Goal: Communication & Community: Share content

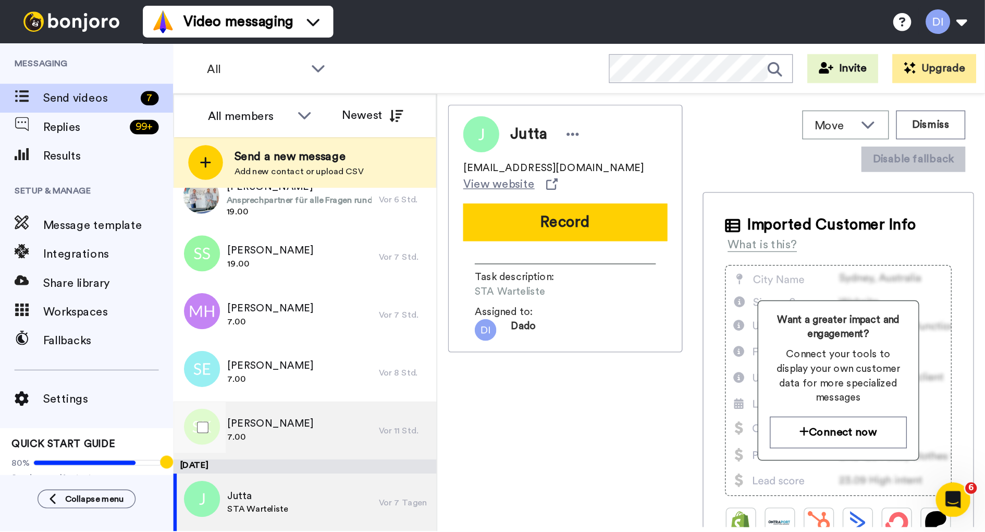
scroll to position [65, 0]
click at [208, 317] on span "7.00" at bounding box center [195, 315] width 62 height 8
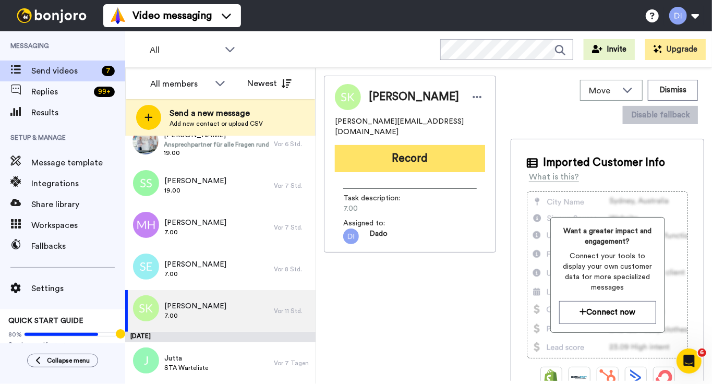
click at [414, 149] on button "Record" at bounding box center [410, 158] width 150 height 27
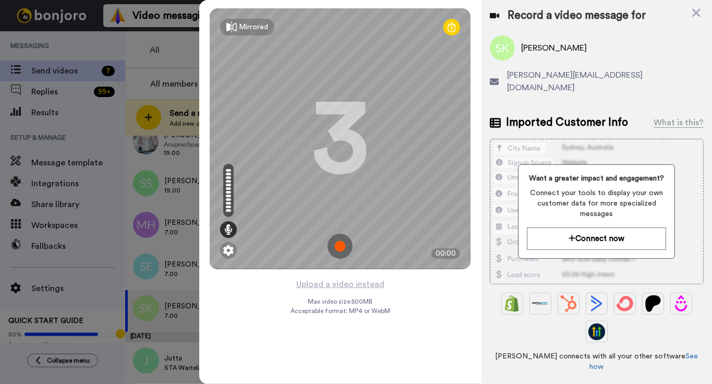
click at [339, 249] on img at bounding box center [339, 246] width 25 height 25
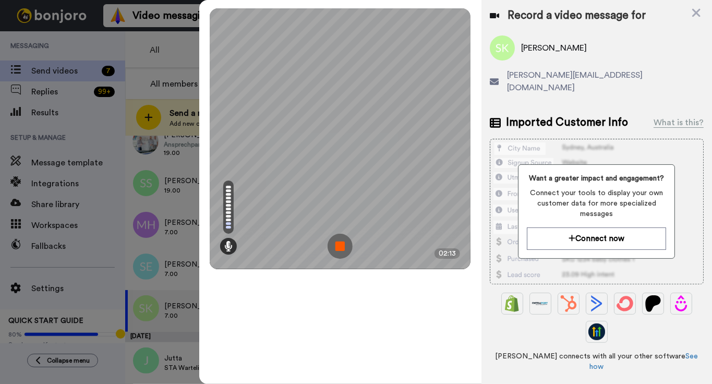
click at [338, 245] on img at bounding box center [339, 246] width 25 height 25
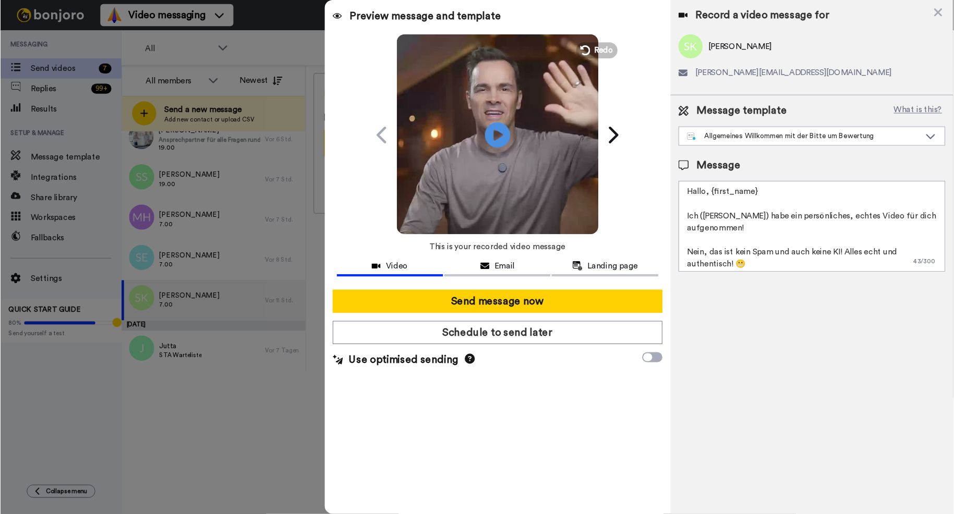
scroll to position [49, 0]
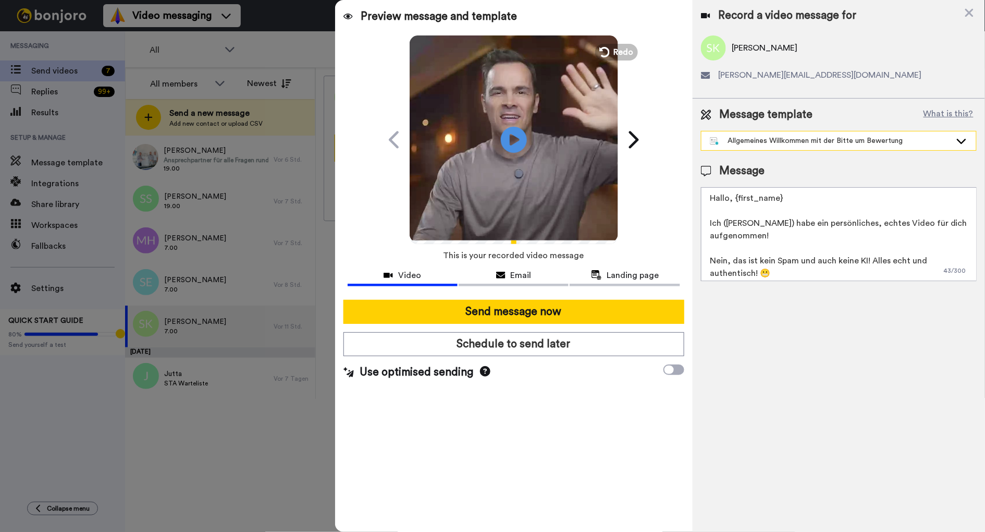
click at [710, 142] on div "Allgemeines Willkommen mit der Bitte um Bewertung" at bounding box center [830, 141] width 241 height 10
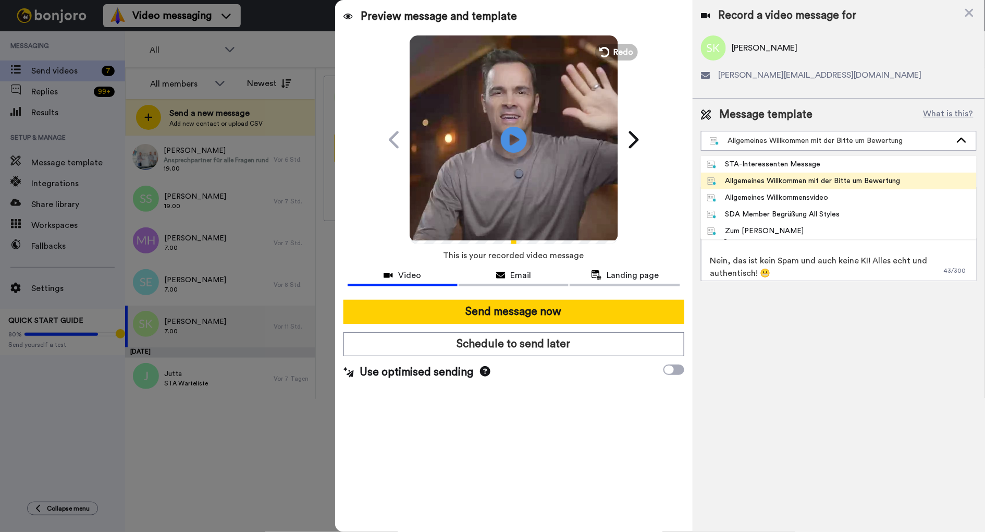
drag, startPoint x: 669, startPoint y: 213, endPoint x: 646, endPoint y: 206, distance: 23.9
click at [707, 213] on div "SDA Member Begrüßung All Styles" at bounding box center [773, 214] width 133 height 10
type textarea "Hallo, {first_name} Ich (Dado) habe ein persönliches, echtes Willkommensvideo f…"
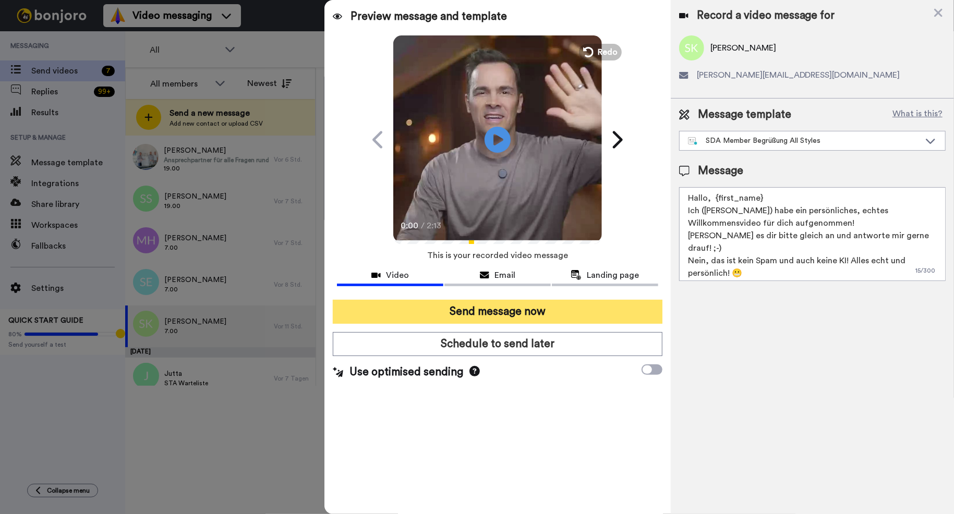
click at [377, 309] on button "Send message now" at bounding box center [498, 312] width 330 height 24
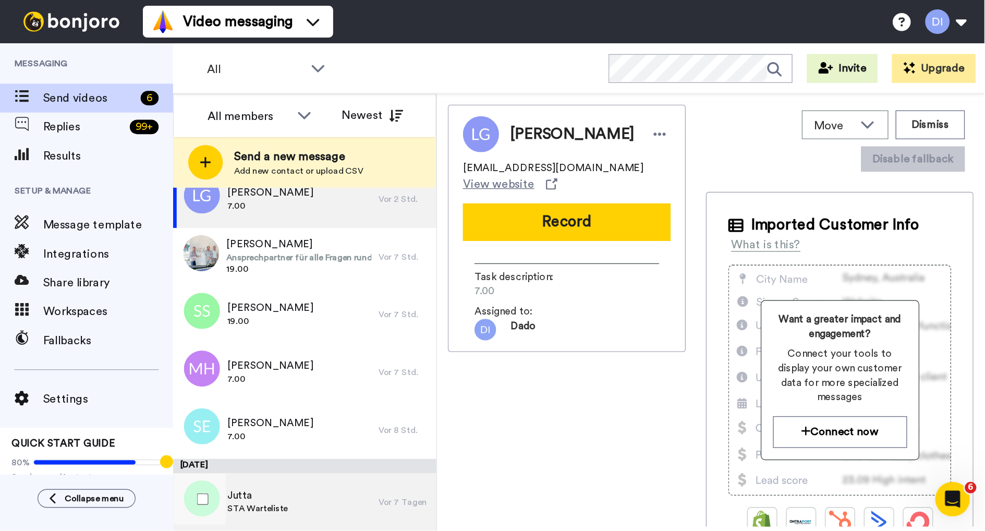
scroll to position [23, 0]
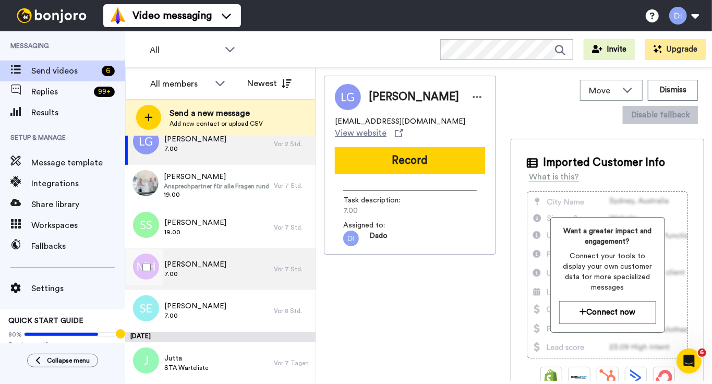
click at [213, 270] on span "7.00" at bounding box center [195, 274] width 62 height 8
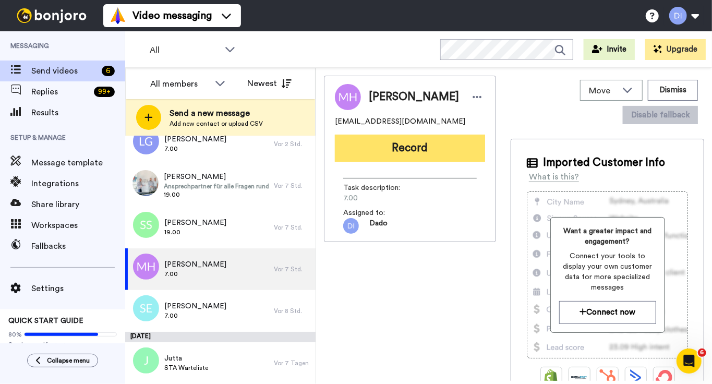
click at [418, 153] on button "Record" at bounding box center [410, 148] width 150 height 27
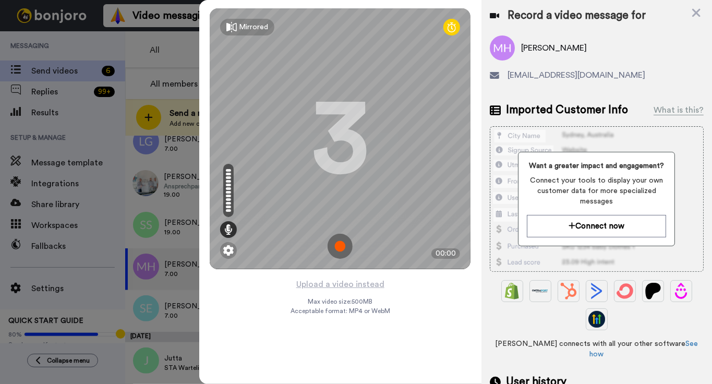
click at [341, 247] on img at bounding box center [339, 246] width 25 height 25
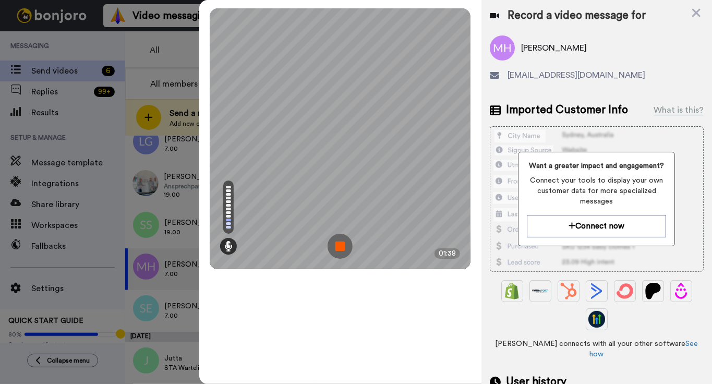
click at [338, 247] on img at bounding box center [339, 246] width 25 height 25
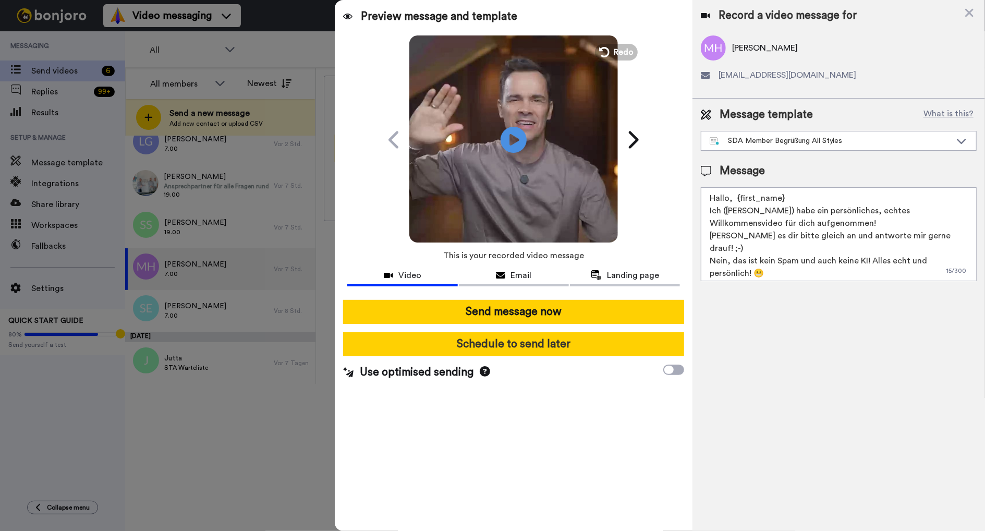
scroll to position [8, 0]
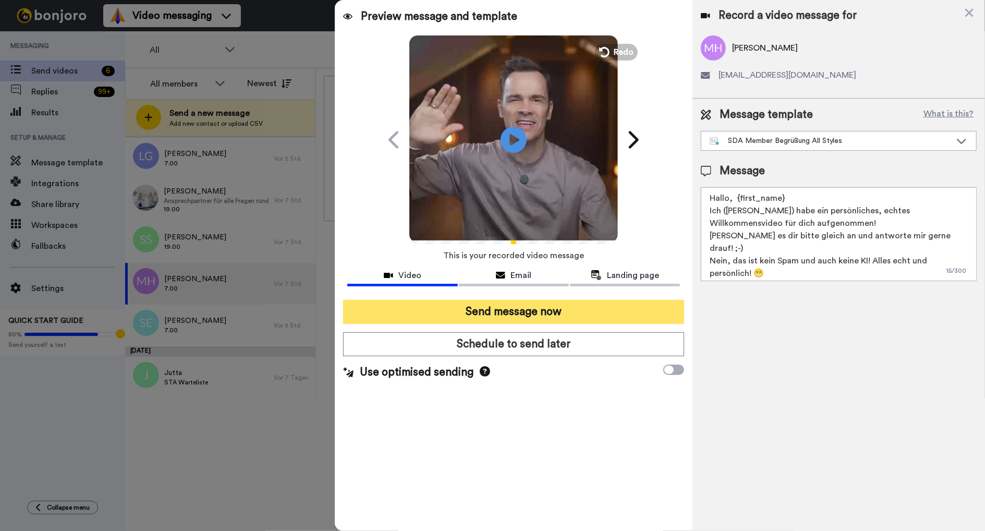
click at [431, 311] on button "Send message now" at bounding box center [513, 312] width 341 height 24
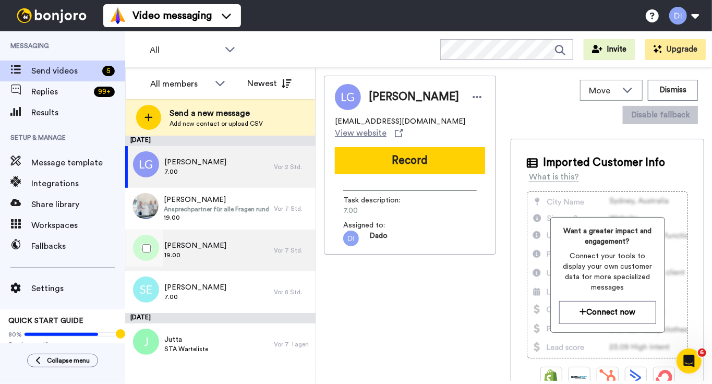
click at [231, 253] on div "Sandra Scholten 19.00" at bounding box center [199, 250] width 149 height 42
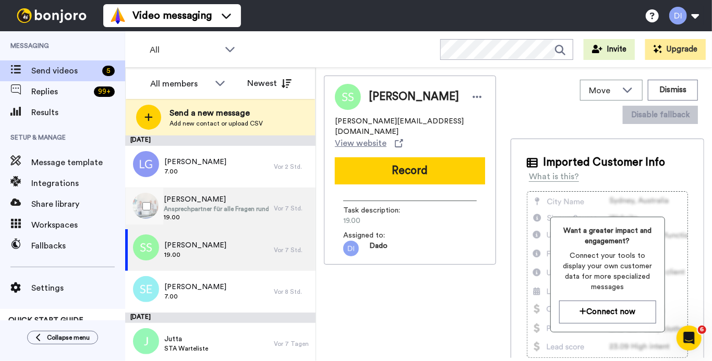
click at [239, 209] on span "Ansprechpartner für alle Fragen rund um HGK" at bounding box center [216, 209] width 105 height 8
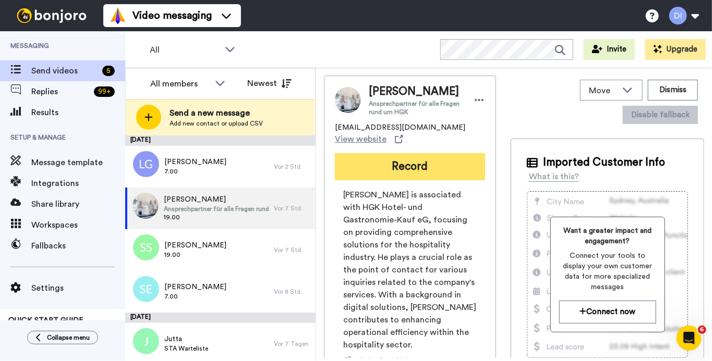
click at [409, 159] on button "Record" at bounding box center [410, 166] width 150 height 27
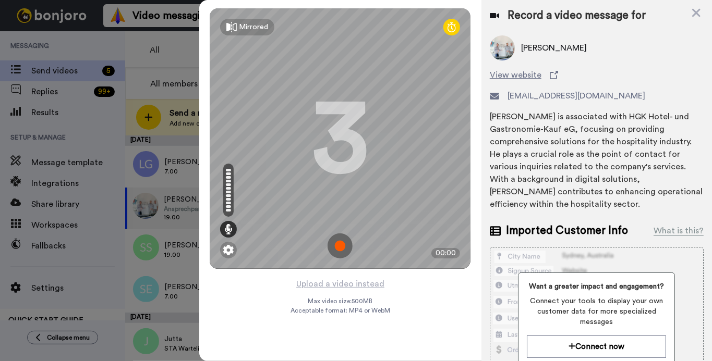
click at [364, 65] on div "Mirrored Redo 3 00:00" at bounding box center [340, 138] width 282 height 277
drag, startPoint x: 657, startPoint y: 57, endPoint x: 530, endPoint y: 169, distance: 169.6
click at [656, 184] on div "Levin Krischer View website levin@levinkrischer.de Levin Krischer is associated…" at bounding box center [597, 122] width 214 height 175
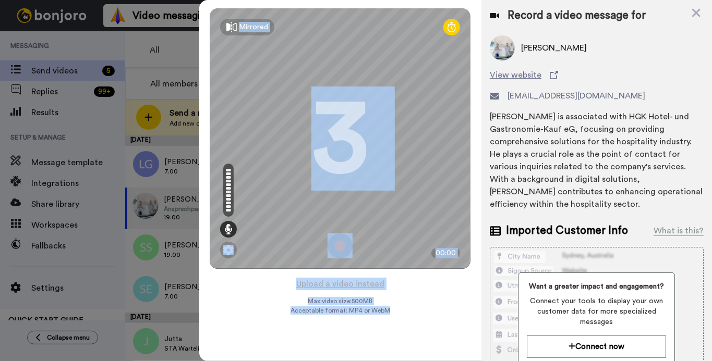
drag, startPoint x: 474, startPoint y: 333, endPoint x: 435, endPoint y: 346, distance: 41.4
click at [435, 347] on div "Mirrored Redo 3 00:00 Upload a video instead Max video size: 500 MB Acceptable …" at bounding box center [340, 180] width 282 height 361
click at [262, 304] on div "Mirrored Redo 3 00:00 Upload a video instead Max video size: 500 MB Acceptable …" at bounding box center [340, 180] width 282 height 361
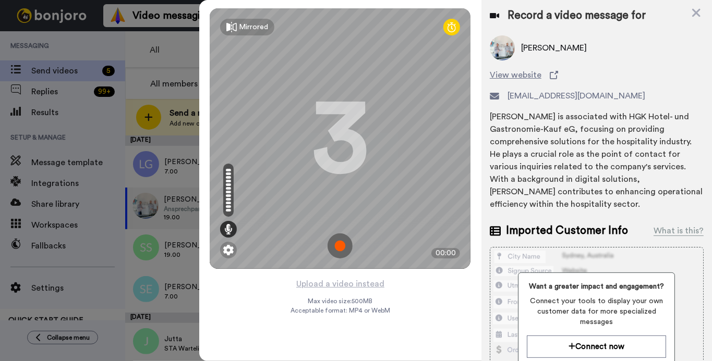
click at [339, 245] on img at bounding box center [339, 246] width 25 height 25
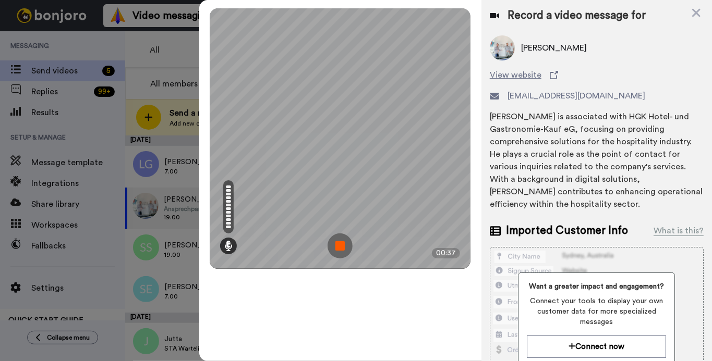
click at [344, 245] on img at bounding box center [339, 246] width 25 height 25
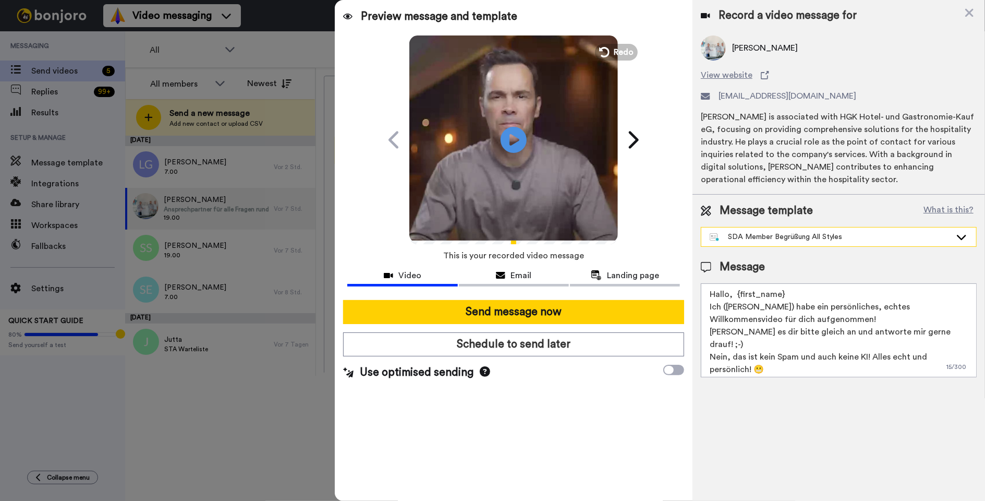
click at [710, 242] on div "SDA Member Begrüßung All Styles" at bounding box center [830, 236] width 241 height 10
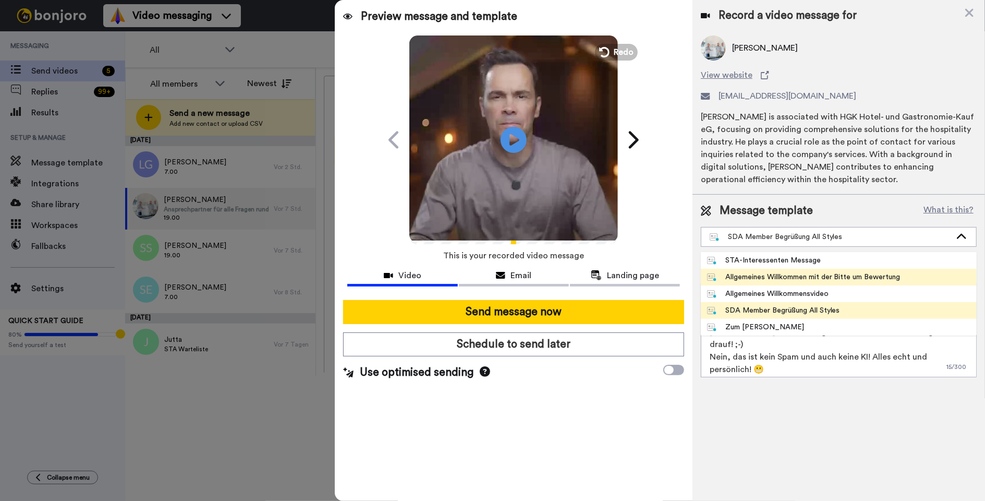
click at [707, 282] on div "Allgemeines Willkommen mit der Bitte um Bewertung" at bounding box center [803, 277] width 193 height 10
type textarea "Hallo, {first_name} Ich (Dado) habe ein persönliches, echtes Video für dich auf…"
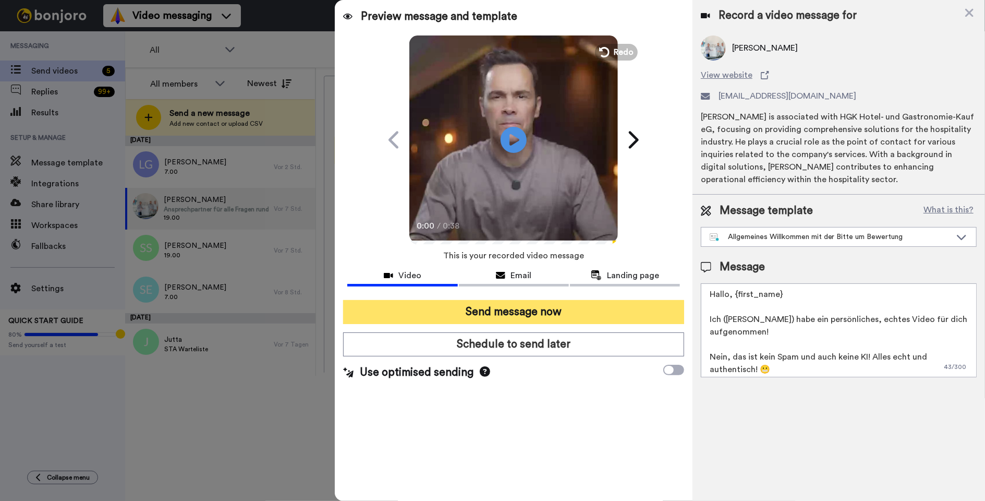
click at [416, 311] on button "Send message now" at bounding box center [513, 312] width 341 height 24
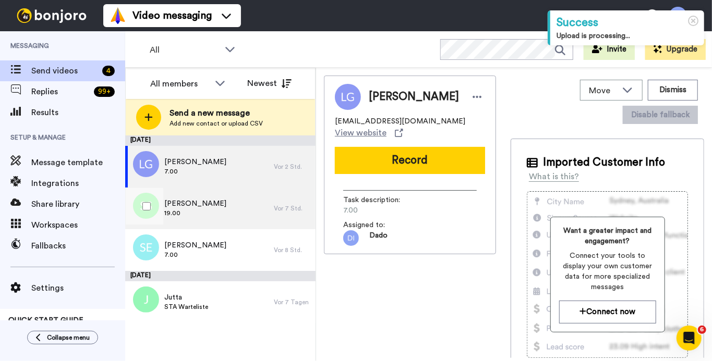
click at [240, 205] on div "Sandra Scholten 19.00" at bounding box center [199, 209] width 149 height 42
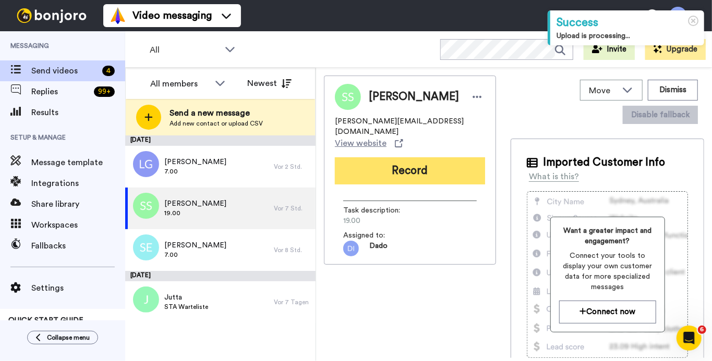
click at [422, 161] on button "Record" at bounding box center [410, 170] width 150 height 27
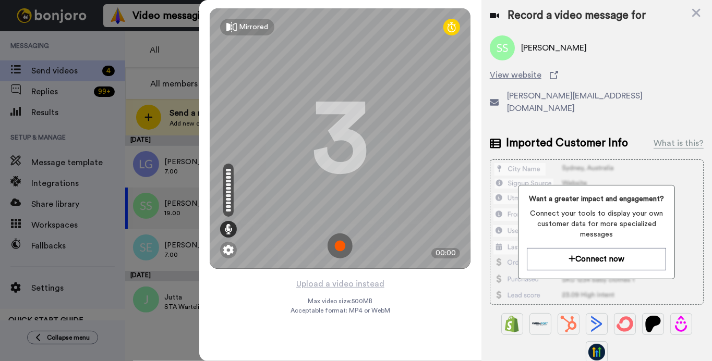
click at [335, 247] on img at bounding box center [339, 246] width 25 height 25
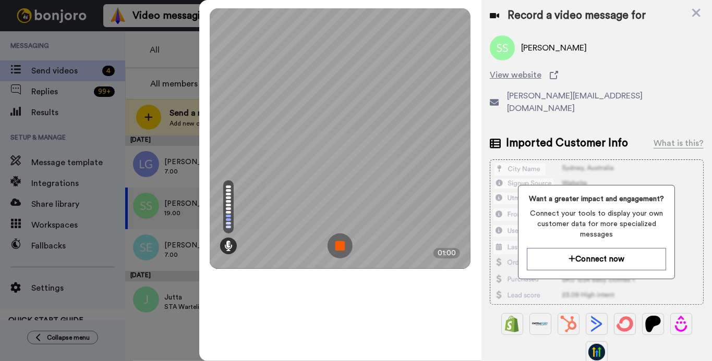
click at [339, 246] on img at bounding box center [339, 246] width 25 height 25
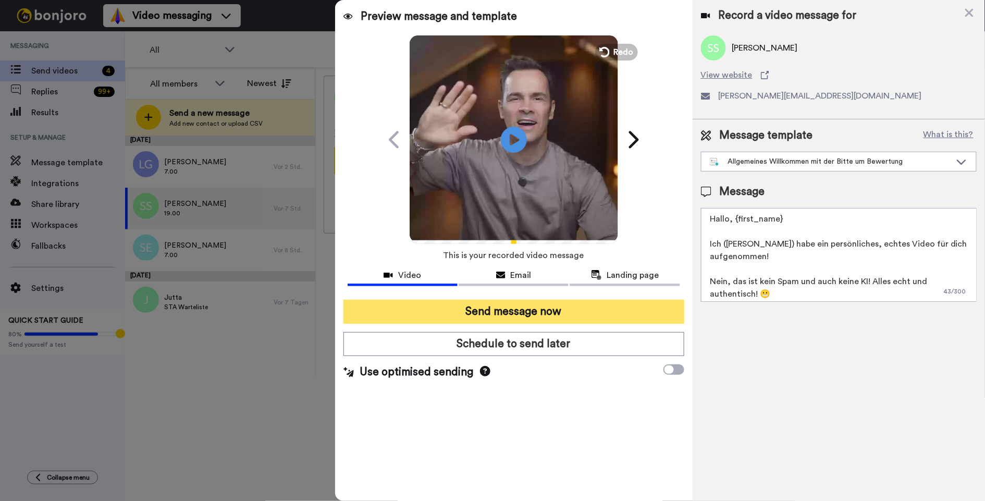
click at [391, 309] on button "Send message now" at bounding box center [514, 312] width 341 height 24
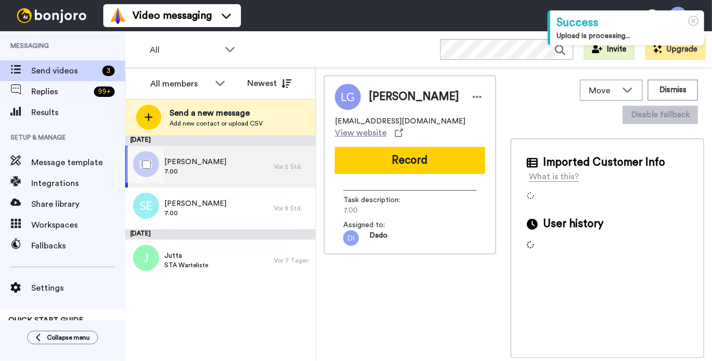
drag, startPoint x: 215, startPoint y: 169, endPoint x: 224, endPoint y: 172, distance: 9.4
click at [215, 169] on span "7.00" at bounding box center [195, 171] width 62 height 8
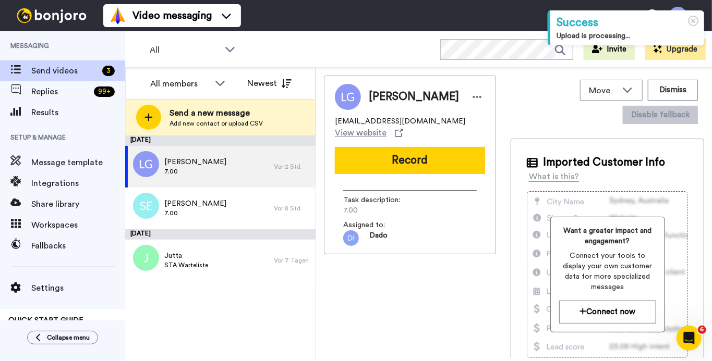
click at [424, 167] on button "Record" at bounding box center [410, 160] width 150 height 27
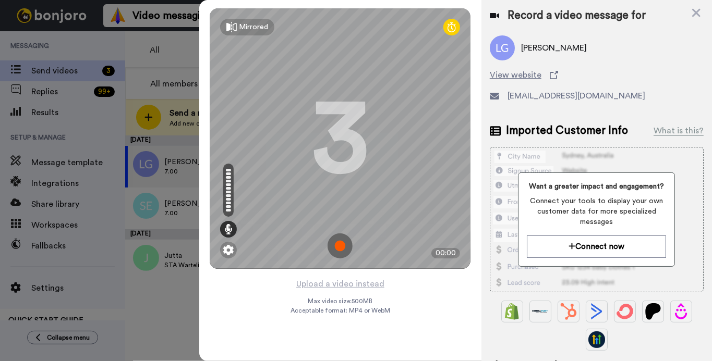
drag, startPoint x: 344, startPoint y: 243, endPoint x: 339, endPoint y: 244, distance: 5.3
click at [344, 244] on img at bounding box center [339, 246] width 25 height 25
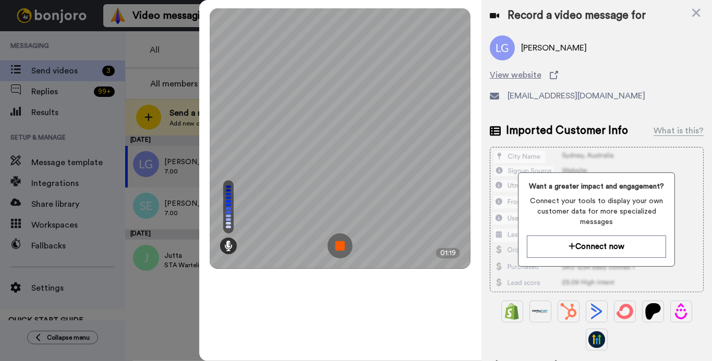
click at [338, 245] on img at bounding box center [339, 246] width 25 height 25
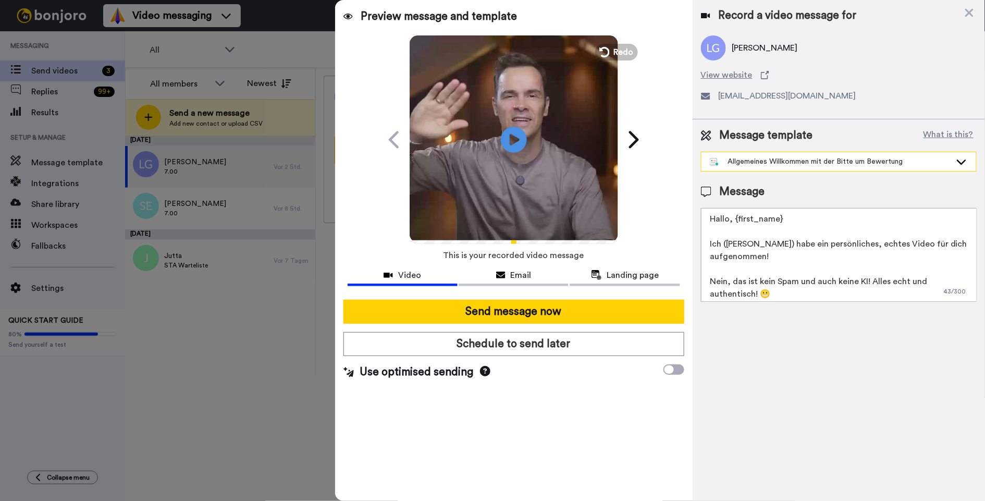
click at [710, 157] on div "Allgemeines Willkommen mit der Bitte um Bewertung" at bounding box center [830, 161] width 241 height 10
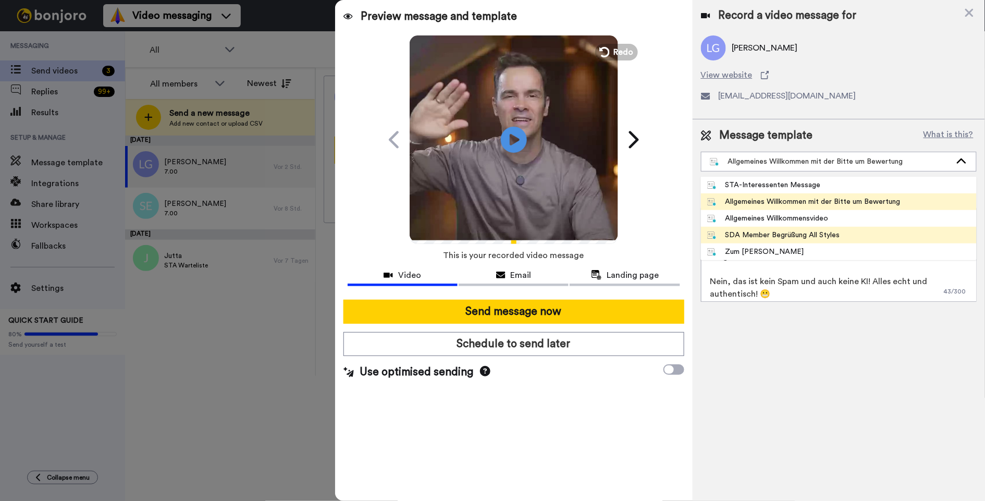
click at [707, 235] on div "SDA Member Begrüßung All Styles" at bounding box center [773, 235] width 133 height 10
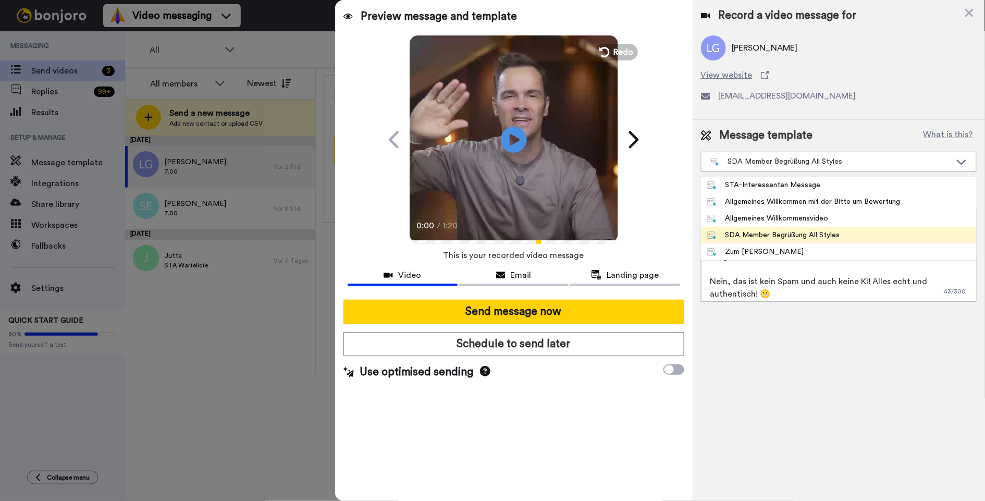
type textarea "Hallo, {first_name} Ich ([PERSON_NAME]) habe ein persönliches, echtes Willkomme…"
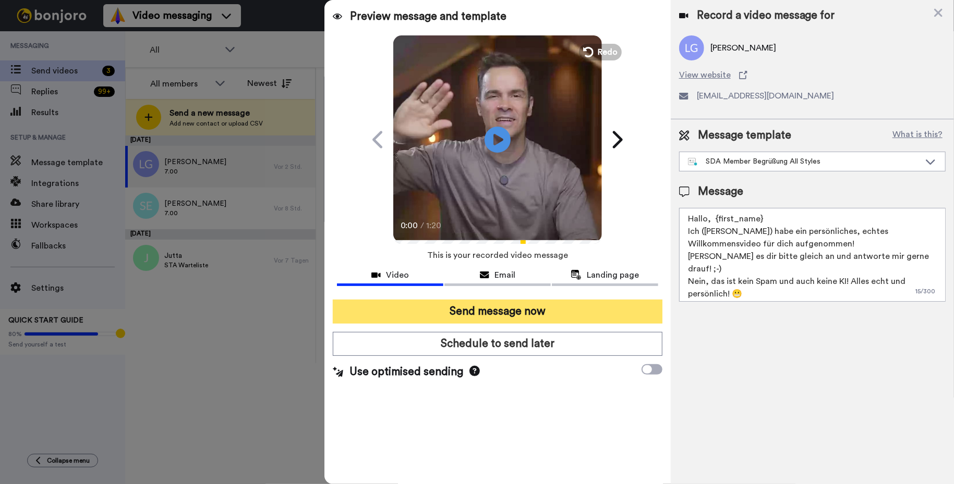
click at [391, 312] on button "Send message now" at bounding box center [498, 312] width 330 height 24
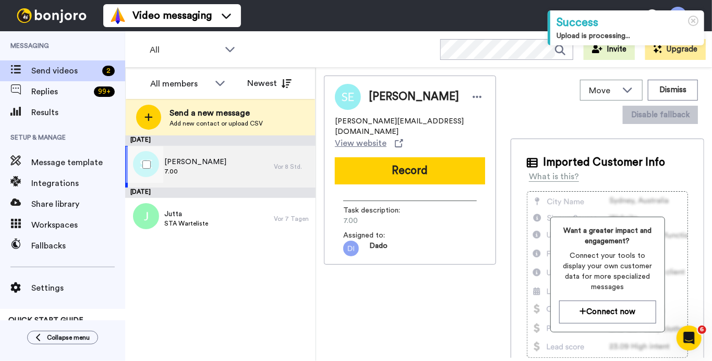
click at [209, 166] on span "[PERSON_NAME]" at bounding box center [195, 162] width 62 height 10
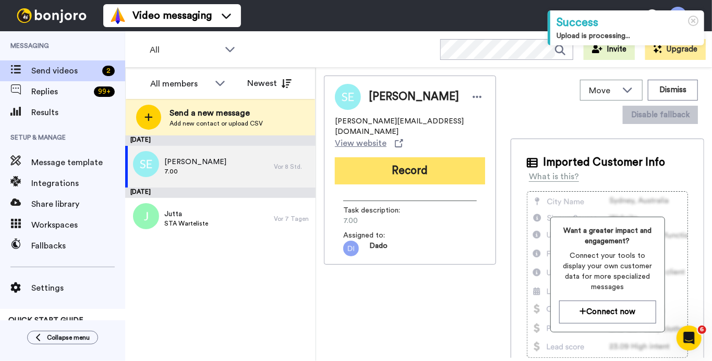
click at [420, 165] on button "Record" at bounding box center [410, 170] width 150 height 27
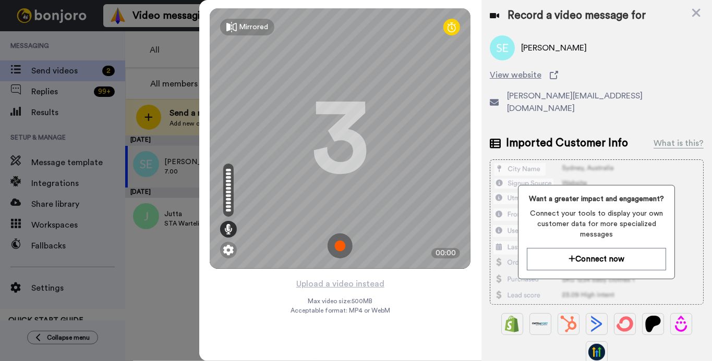
click at [339, 247] on img at bounding box center [339, 246] width 25 height 25
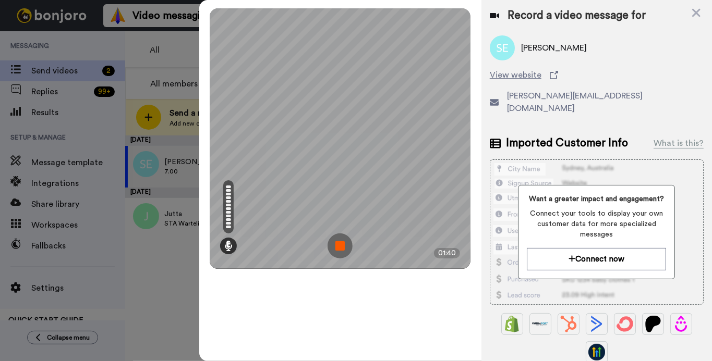
click at [342, 249] on img at bounding box center [339, 246] width 25 height 25
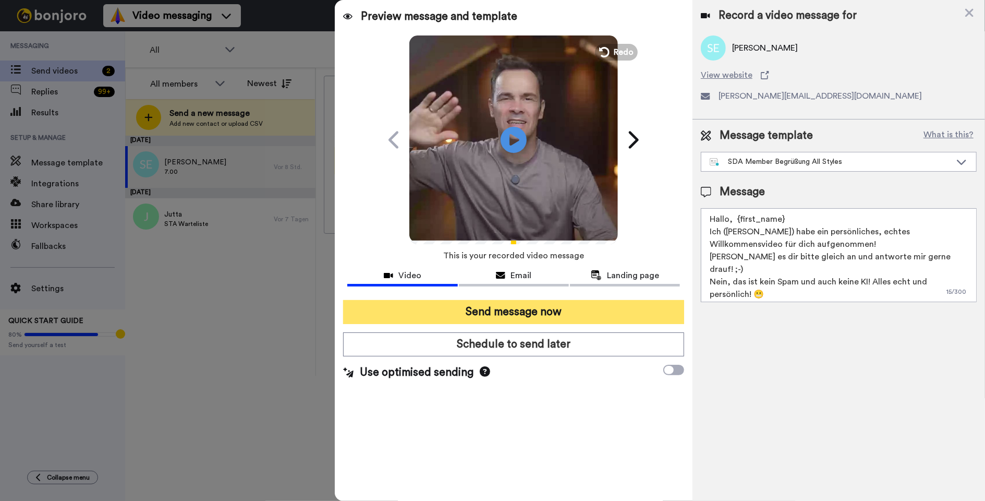
click at [416, 308] on button "Send message now" at bounding box center [513, 312] width 341 height 24
